Goal: Information Seeking & Learning: Learn about a topic

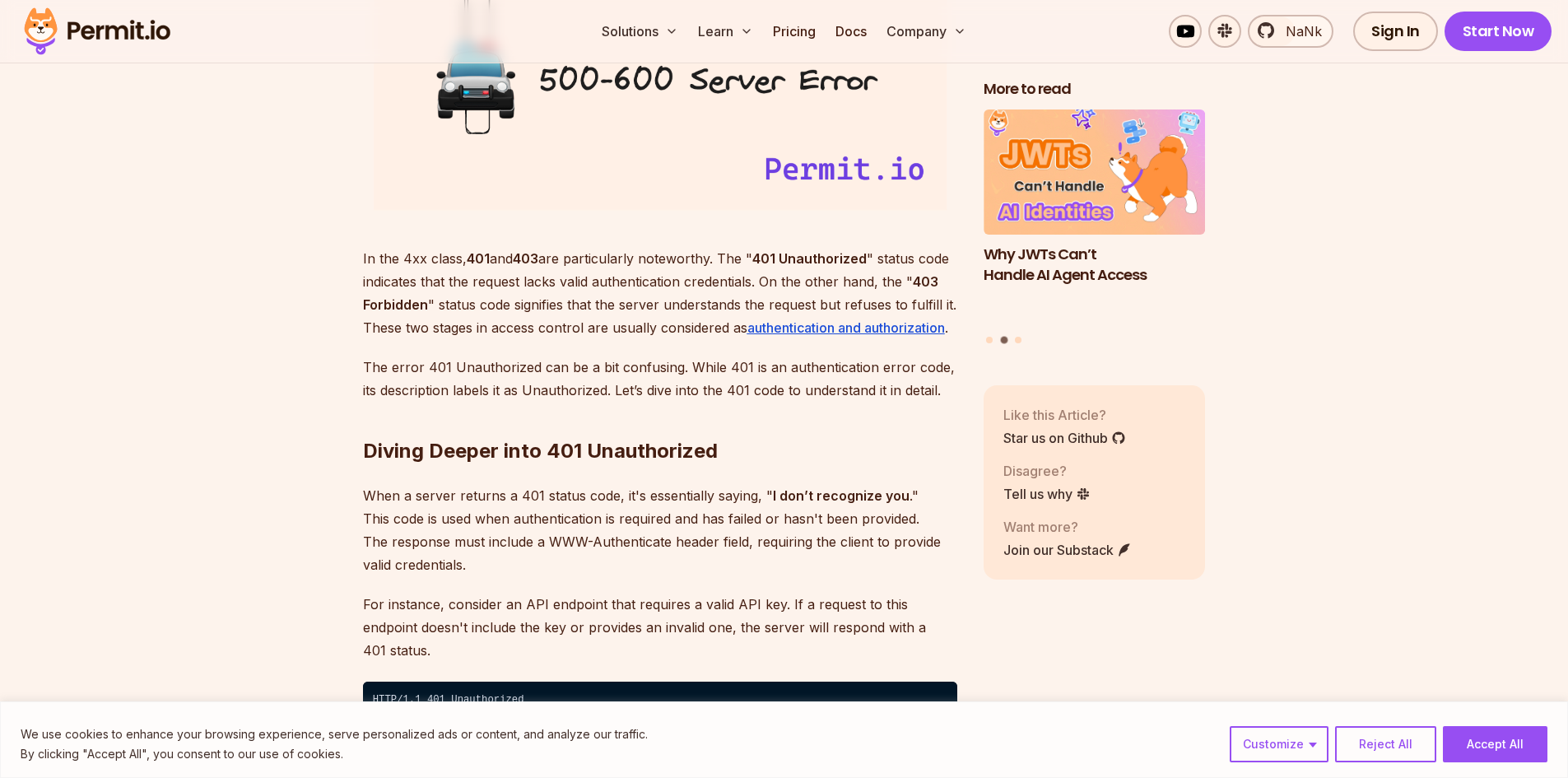
scroll to position [2386, 0]
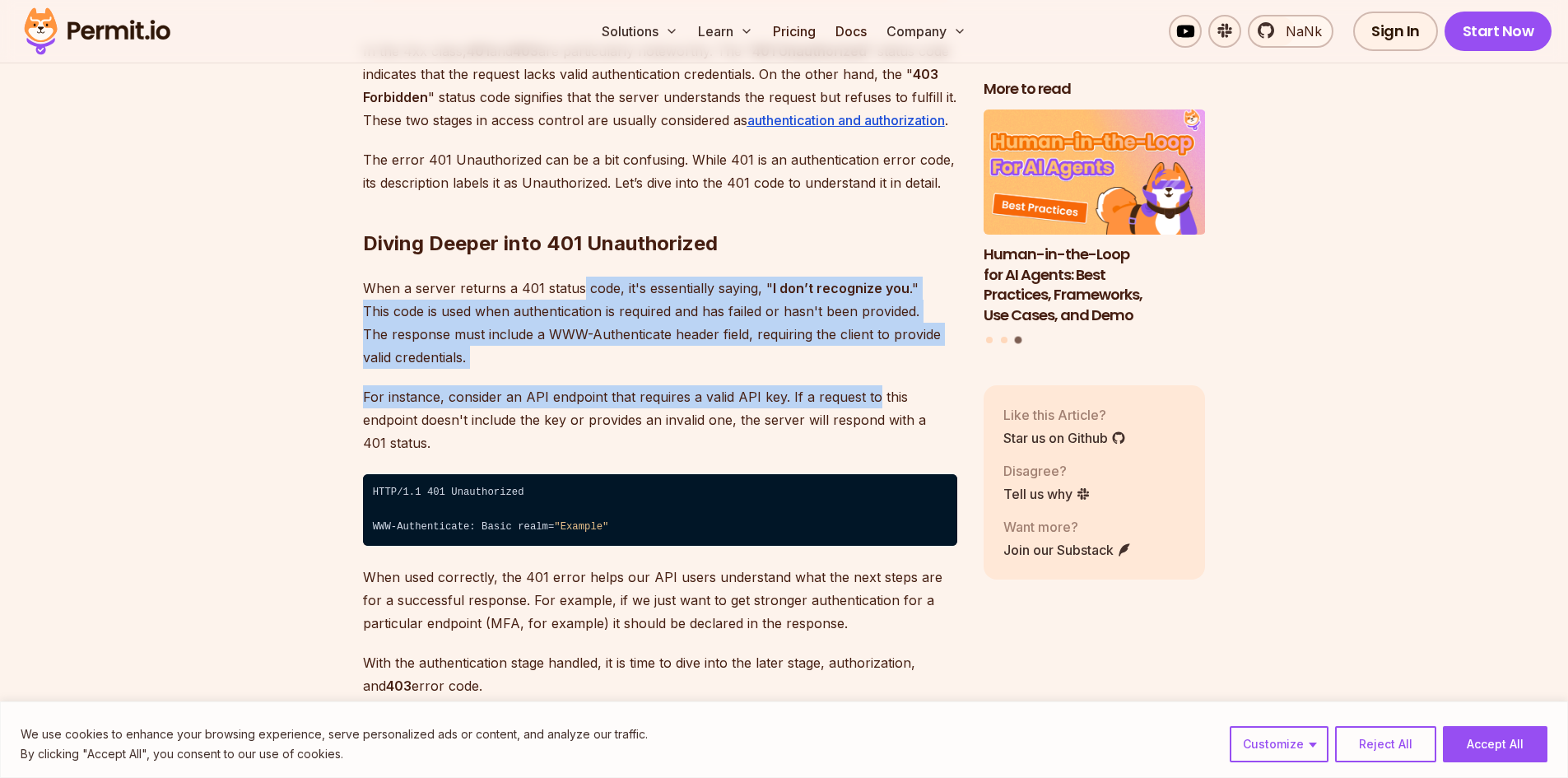
drag, startPoint x: 580, startPoint y: 290, endPoint x: 871, endPoint y: 373, distance: 302.6
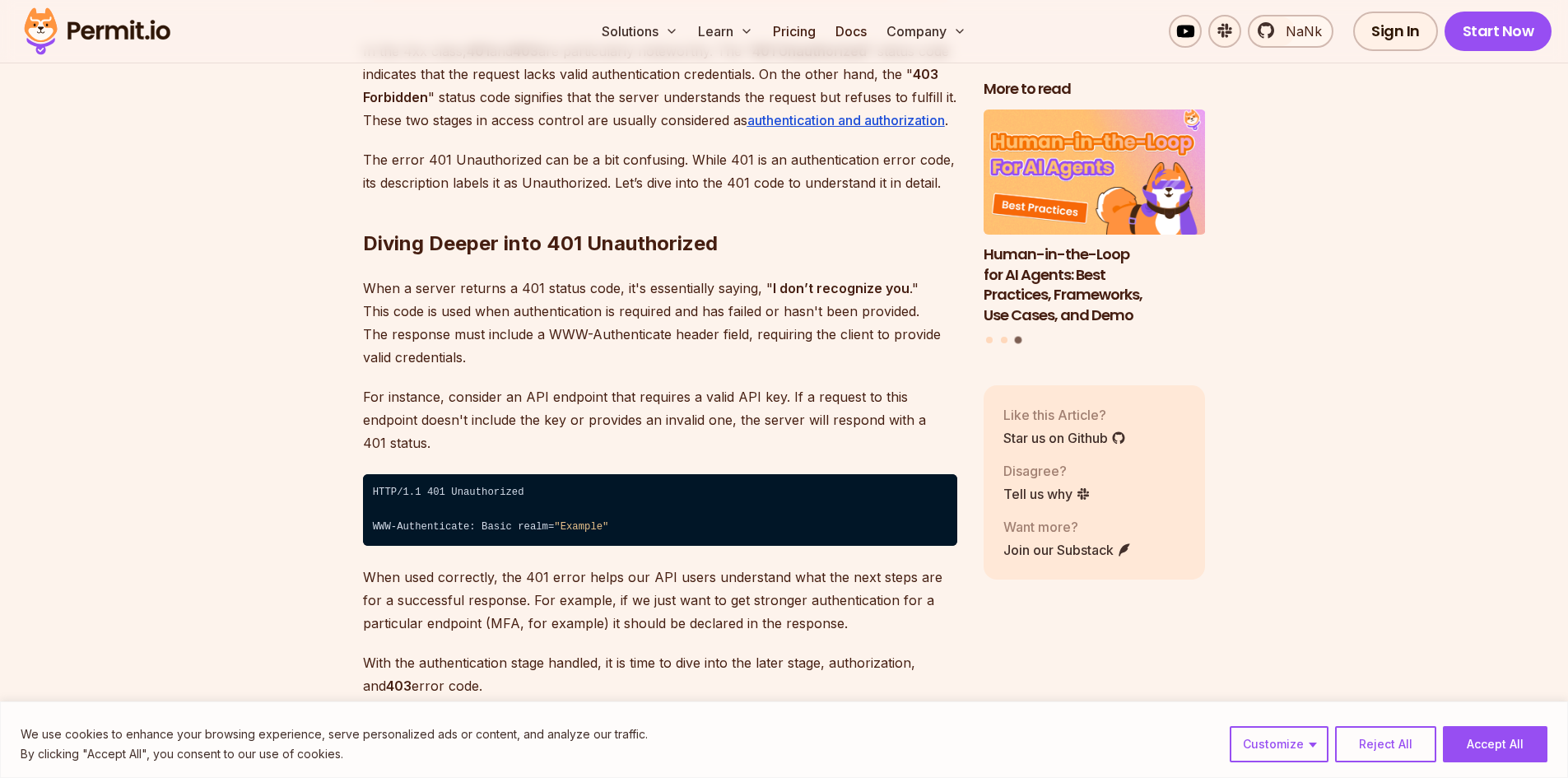
click at [646, 359] on p "When a server returns a 401 status code, it's essentially saying, " I don’t rec…" at bounding box center [660, 322] width 595 height 92
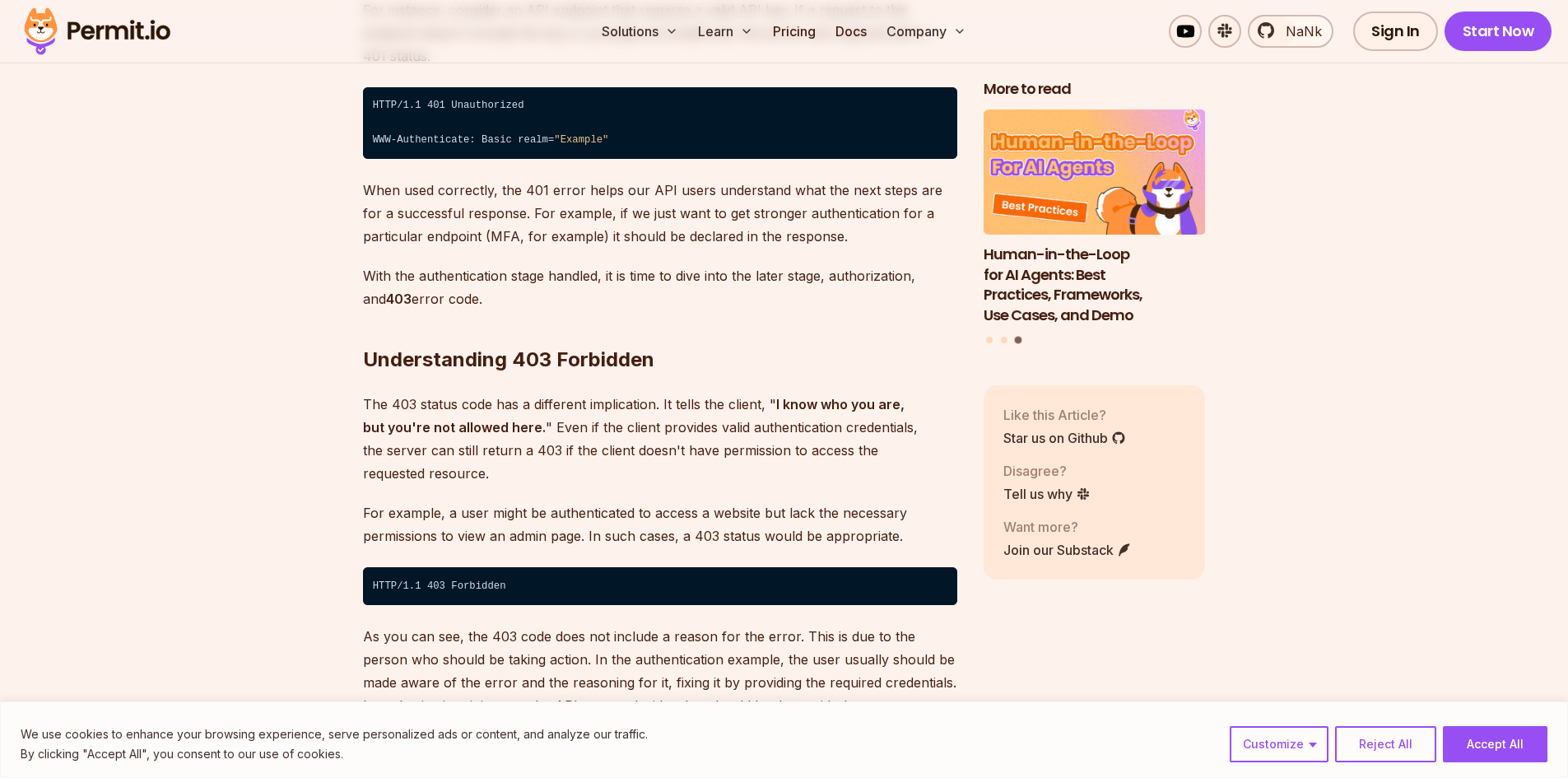
scroll to position [2798, 0]
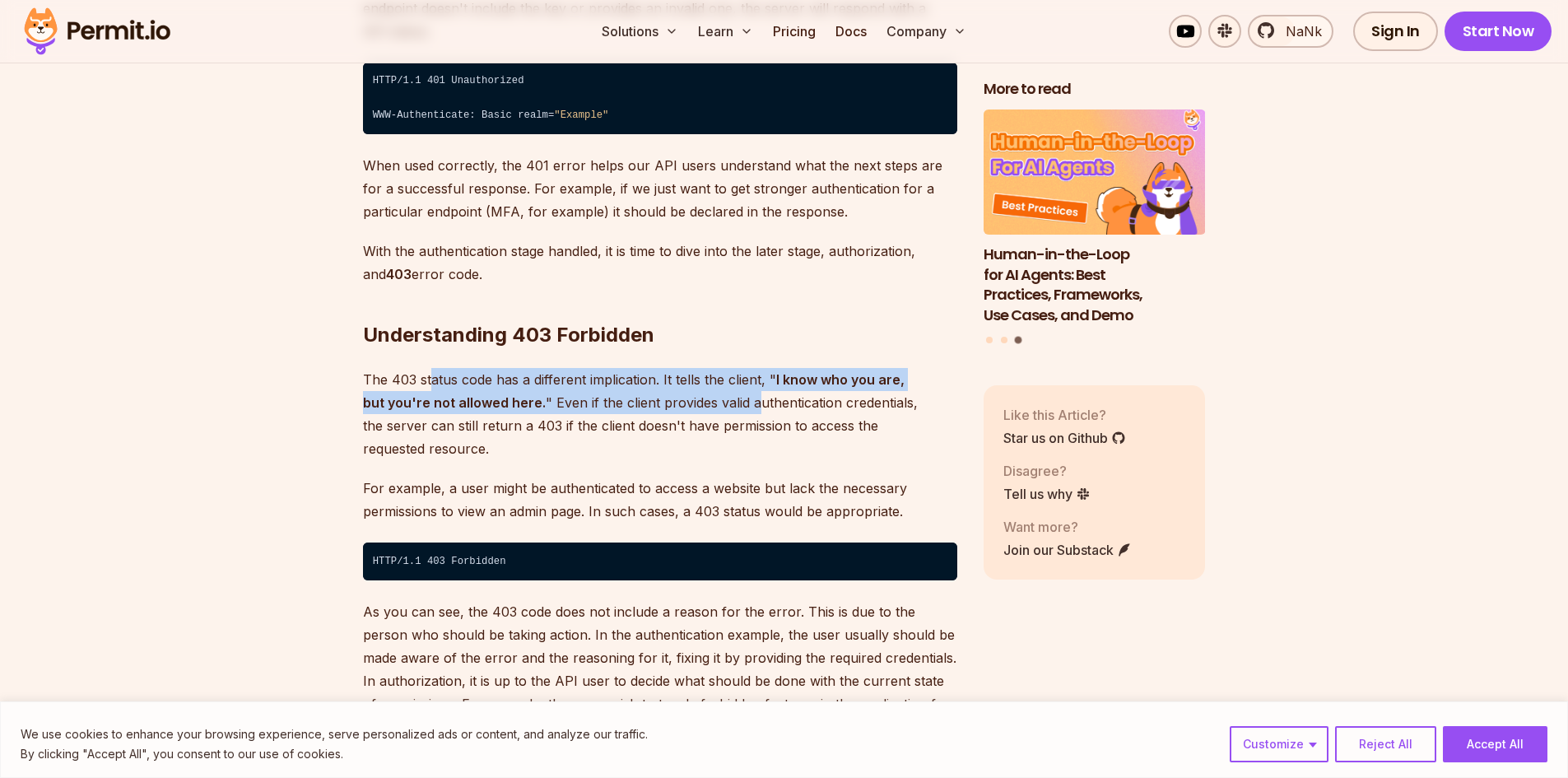
drag, startPoint x: 429, startPoint y: 357, endPoint x: 733, endPoint y: 391, distance: 305.9
click at [733, 390] on p "The 403 status code has a different implication. It tells the client, " I know …" at bounding box center [660, 413] width 595 height 92
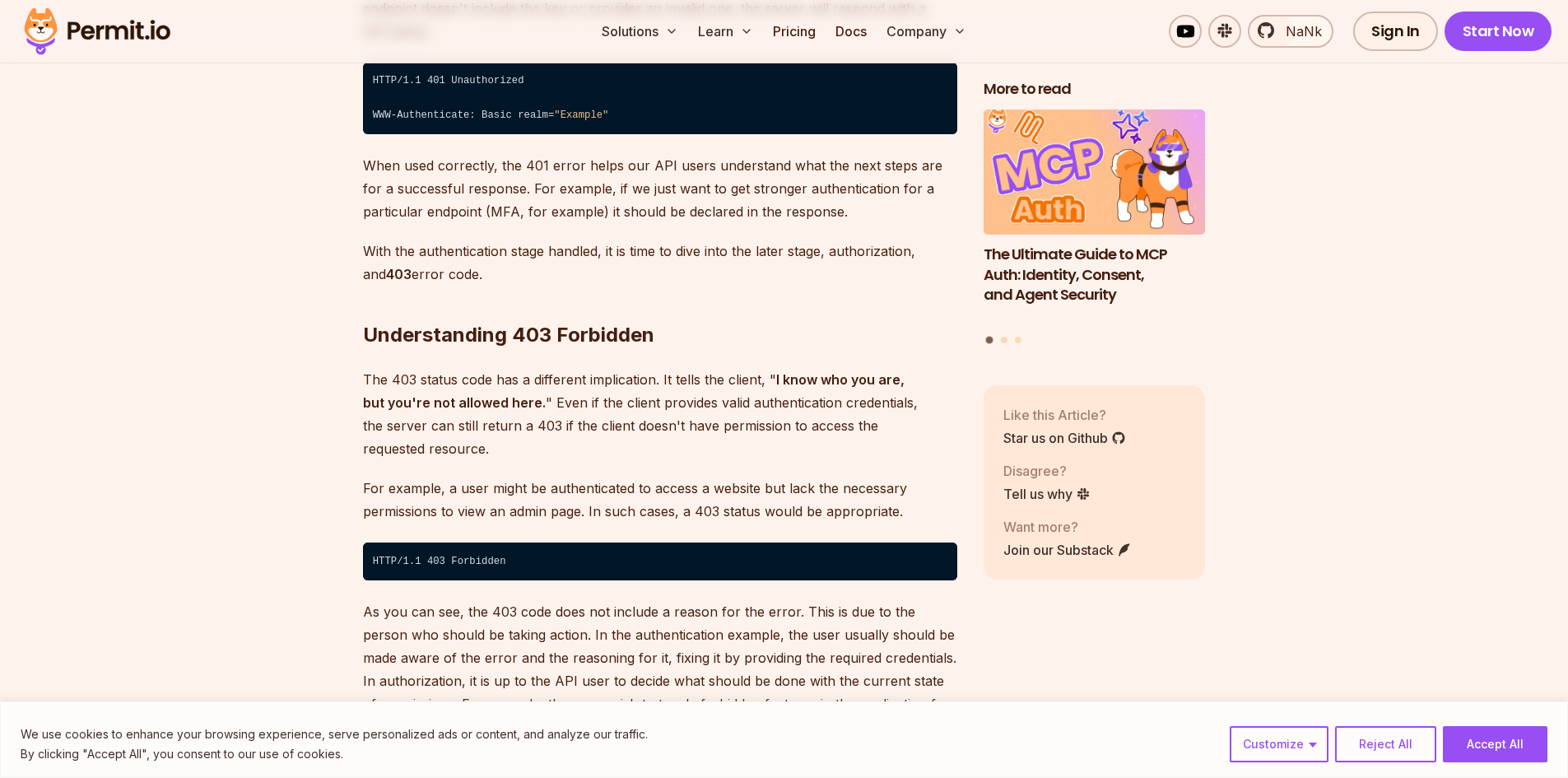
click at [564, 477] on p "For example, a user might be authenticated to access a website but lack the nec…" at bounding box center [660, 499] width 595 height 46
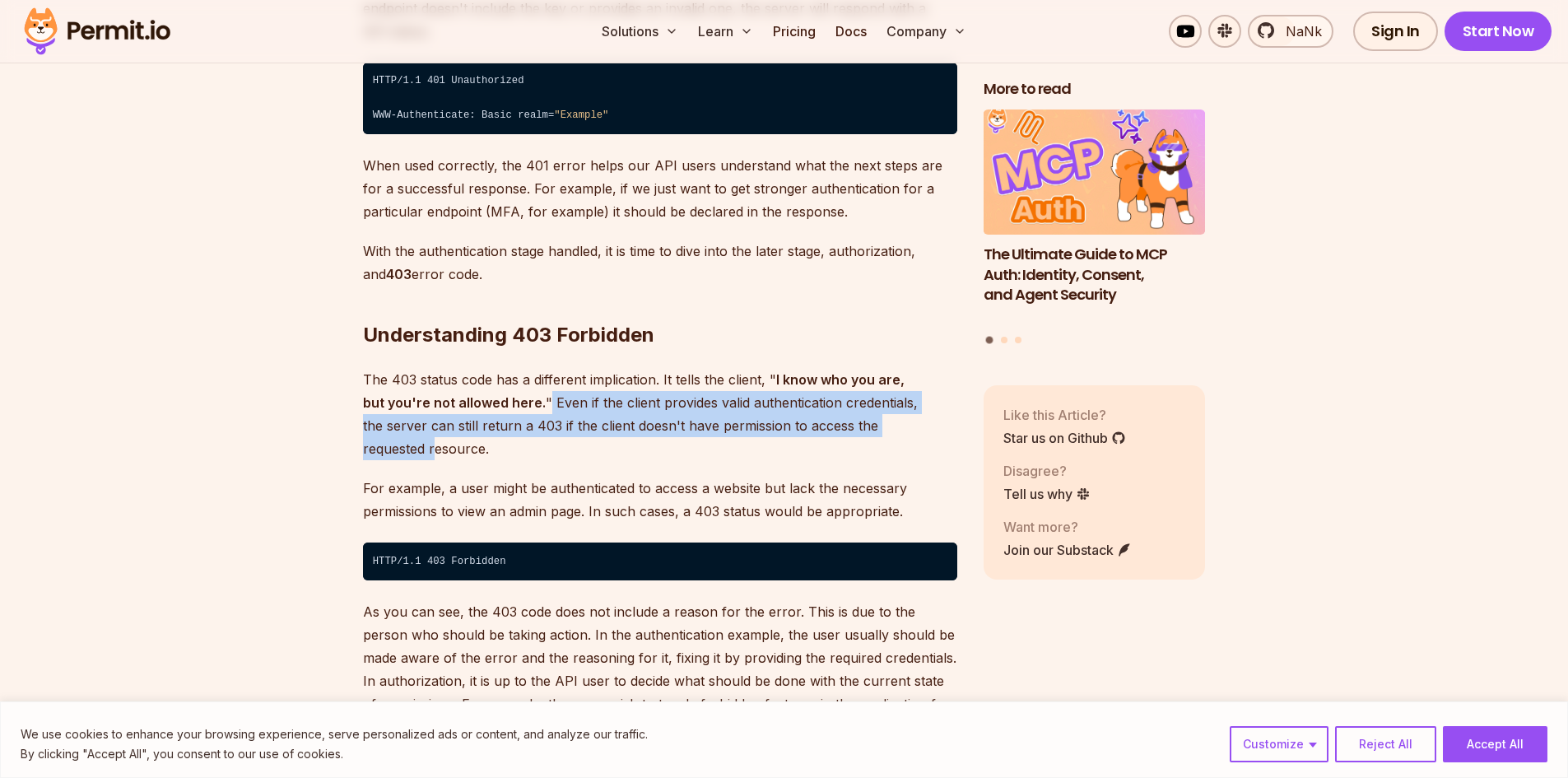
drag, startPoint x: 524, startPoint y: 375, endPoint x: 883, endPoint y: 405, distance: 360.3
click at [883, 405] on p "The 403 status code has a different implication. It tells the client, " I know …" at bounding box center [660, 413] width 595 height 92
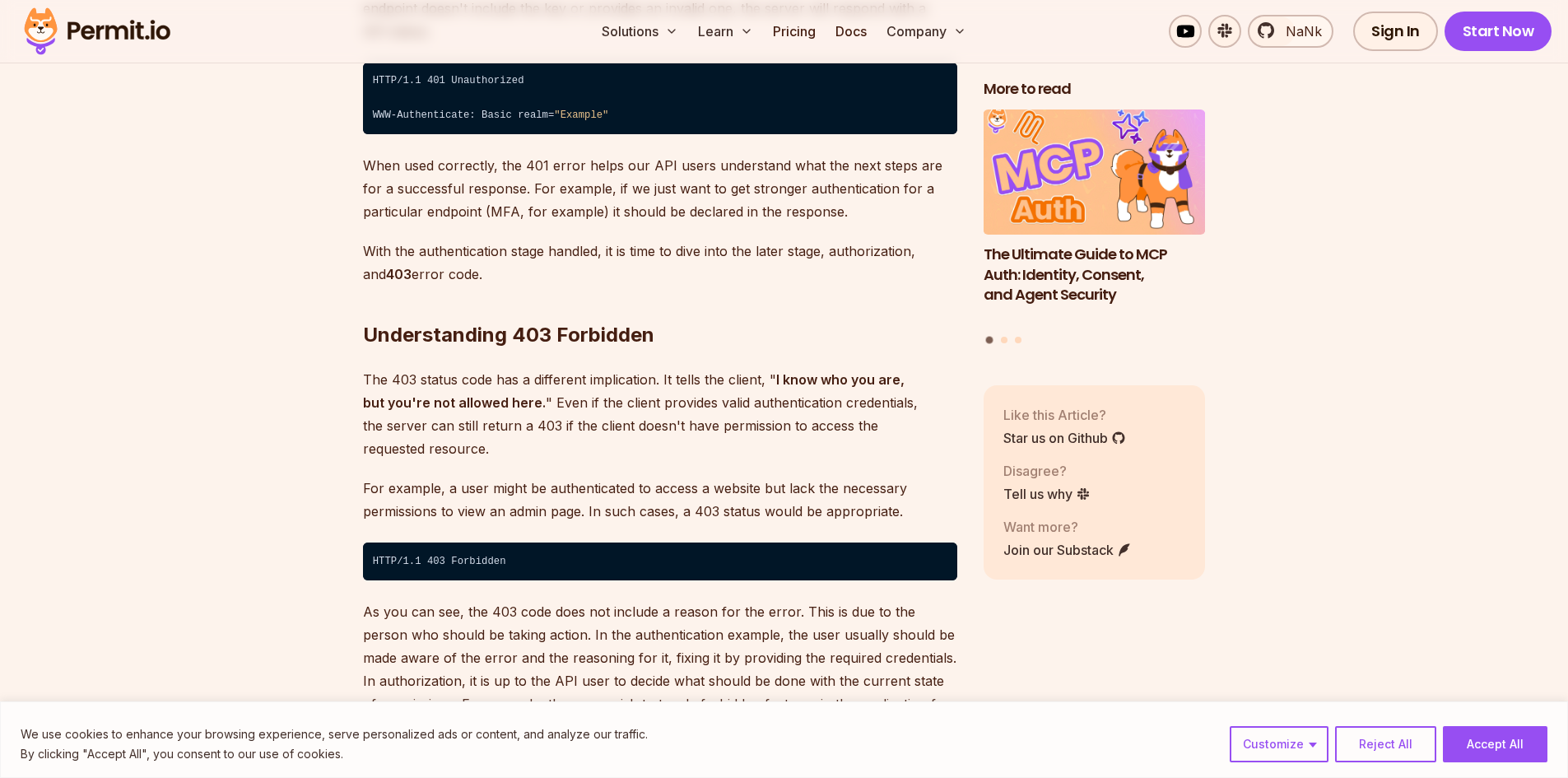
drag, startPoint x: 455, startPoint y: 397, endPoint x: 874, endPoint y: 402, distance: 419.0
click at [874, 402] on p "The 403 status code has a different implication. It tells the client, " I know …" at bounding box center [660, 413] width 595 height 92
